Goal: Task Accomplishment & Management: Use online tool/utility

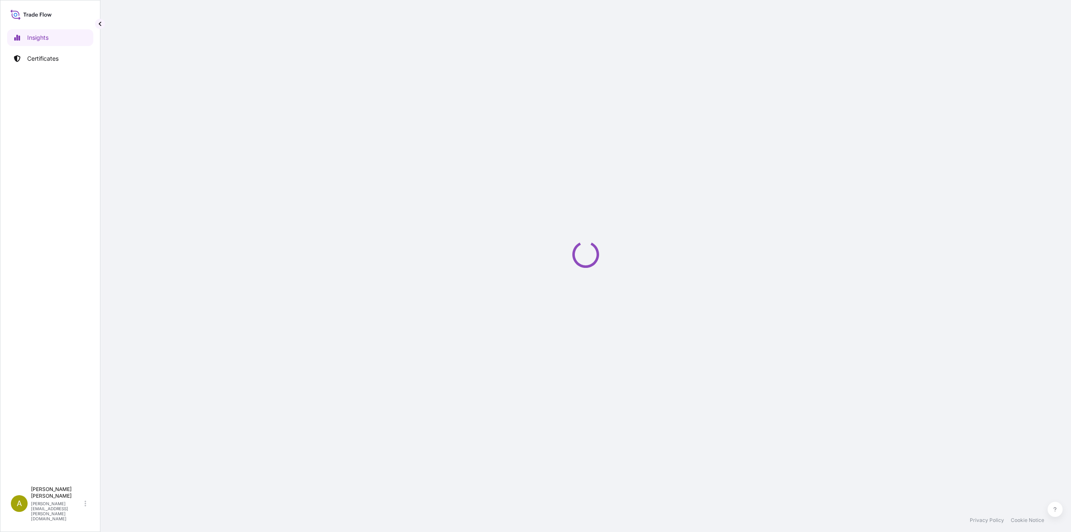
select select "2025"
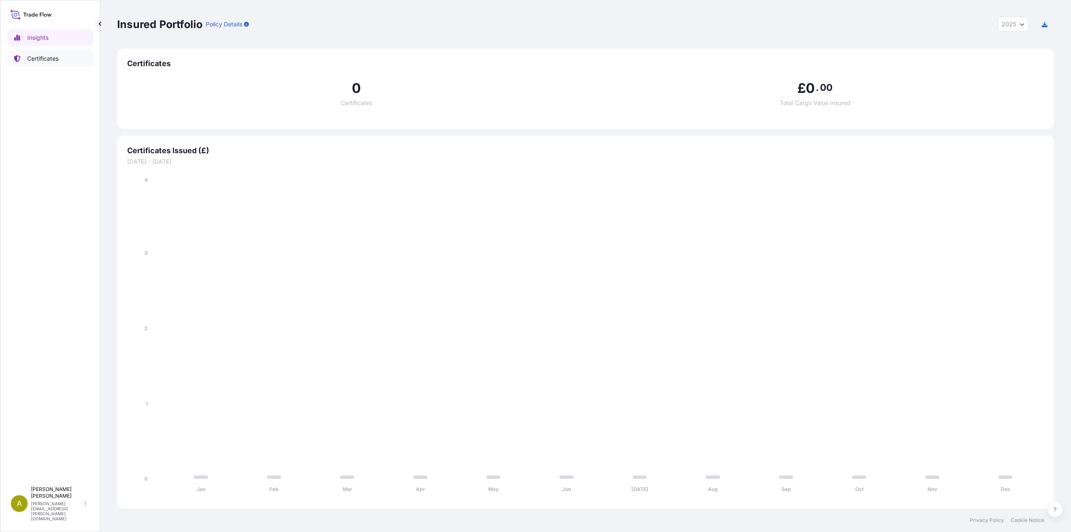
click at [53, 59] on p "Certificates" at bounding box center [42, 58] width 31 height 8
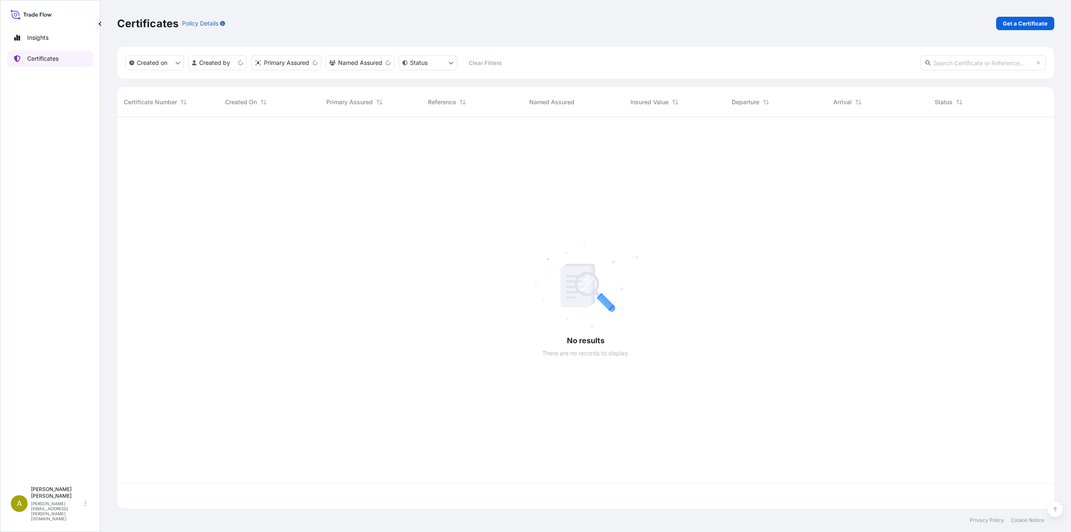
scroll to position [390, 931]
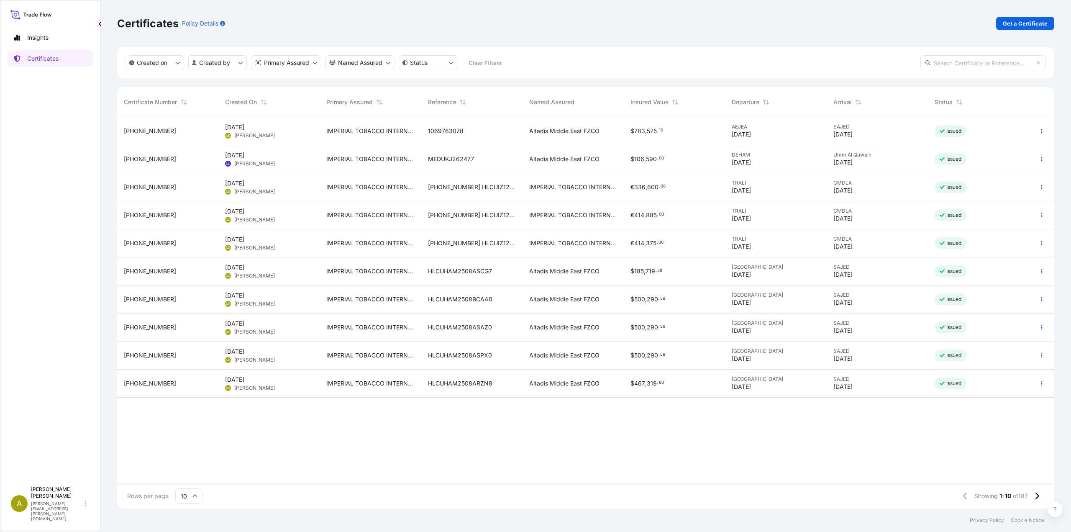
click at [728, 131] on div "AEJEA [DATE]" at bounding box center [775, 131] width 101 height 28
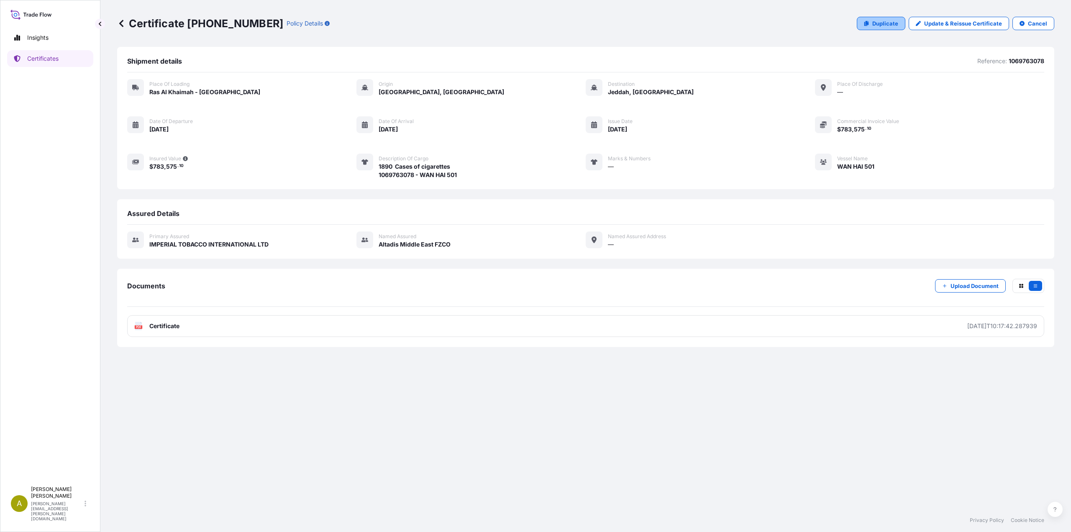
click at [888, 24] on p "Duplicate" at bounding box center [885, 23] width 26 height 8
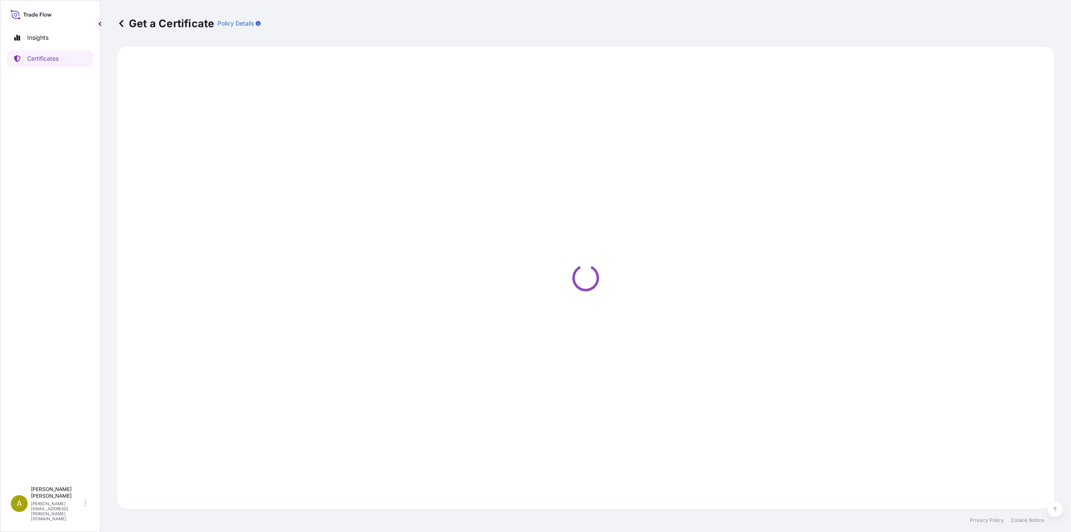
select select "Road / [GEOGRAPHIC_DATA]"
select select "Sea"
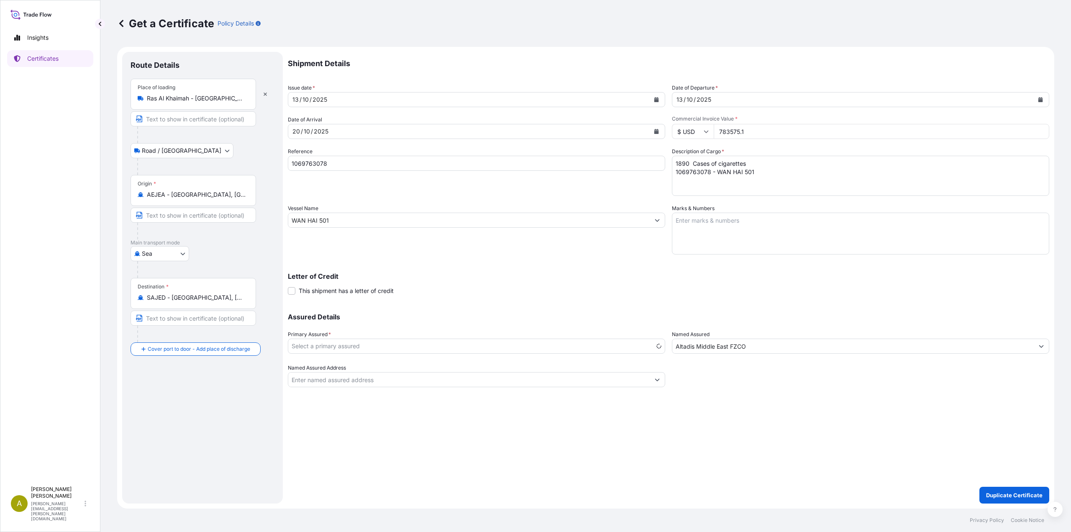
select select "31694"
drag, startPoint x: 763, startPoint y: 130, endPoint x: 686, endPoint y: 128, distance: 77.0
click at [686, 128] on div "$ USD 783575.1" at bounding box center [860, 131] width 377 height 15
paste input "621885.00"
type input "621885.00"
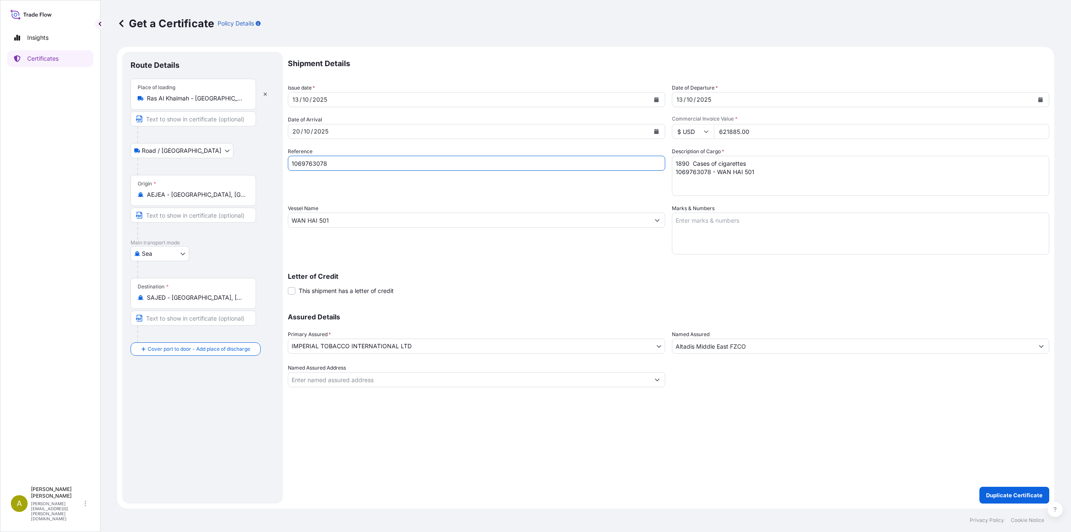
drag, startPoint x: 342, startPoint y: 165, endPoint x: 236, endPoint y: 162, distance: 105.9
click at [236, 162] on form "Route Details Place of loading [GEOGRAPHIC_DATA] / [GEOGRAPHIC_DATA] / Inland O…" at bounding box center [585, 278] width 937 height 462
paste input "110"
type input "1069763110"
drag, startPoint x: 762, startPoint y: 172, endPoint x: 651, endPoint y: 153, distance: 112.1
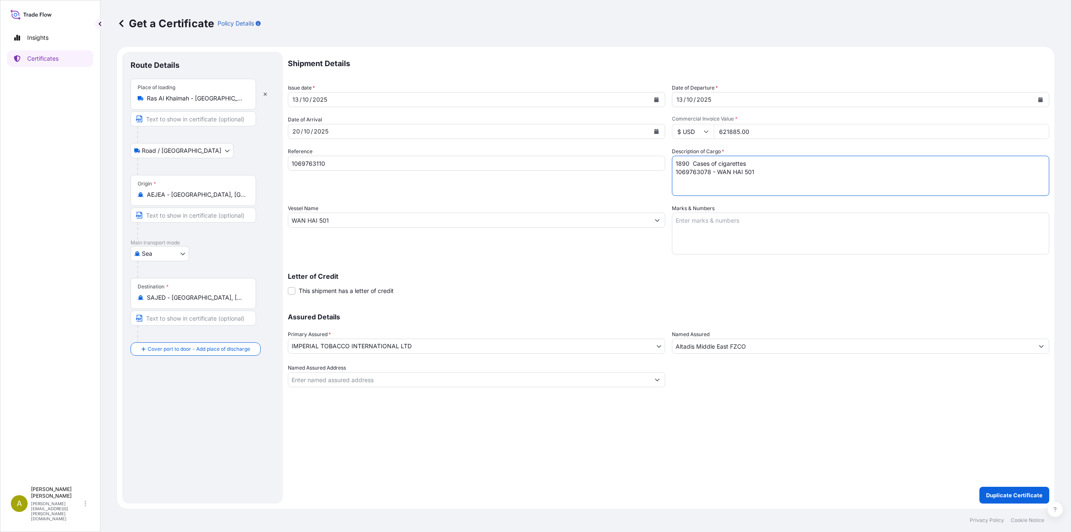
click at [651, 153] on div "Shipment Details Issue date * [DATE] Date of Departure * [DATE] Date of Arrival…" at bounding box center [669, 219] width 762 height 335
paste textarea "500 Cases of cigarettes 1069763110 - WAN HAI 501"
type textarea "1500 Cases of cigarettes 1069763110 - WAN HAI 501"
click at [994, 497] on p "Duplicate Certificate" at bounding box center [1014, 495] width 56 height 8
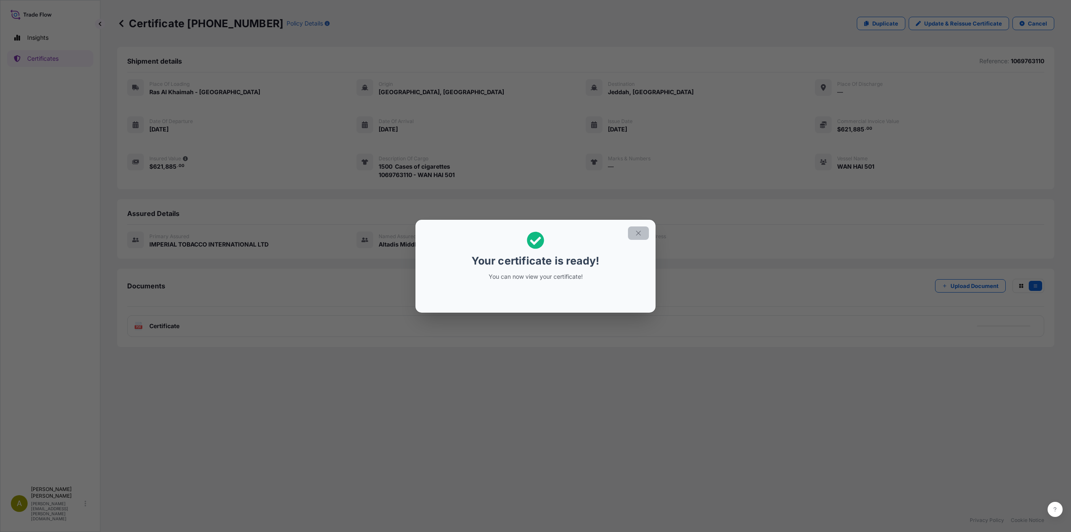
click at [638, 233] on icon "button" at bounding box center [638, 233] width 5 height 5
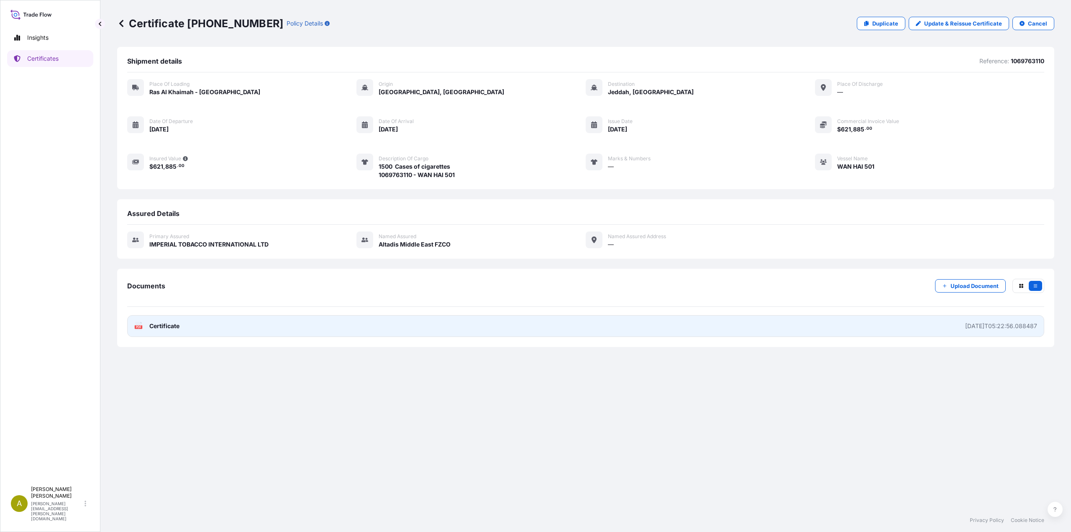
click at [179, 328] on span "Certificate" at bounding box center [164, 326] width 30 height 8
